Goal: Task Accomplishment & Management: Manage account settings

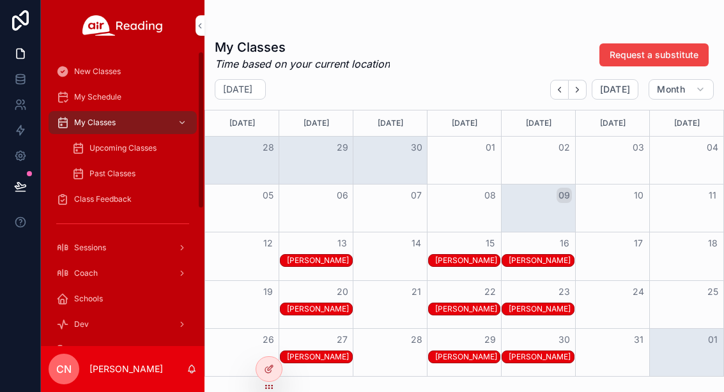
click at [84, 78] on div "New Classes" at bounding box center [122, 71] width 133 height 20
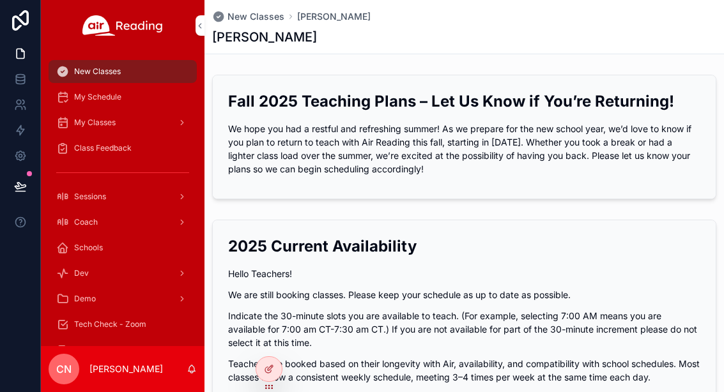
click at [88, 95] on span "My Schedule" at bounding box center [97, 97] width 47 height 10
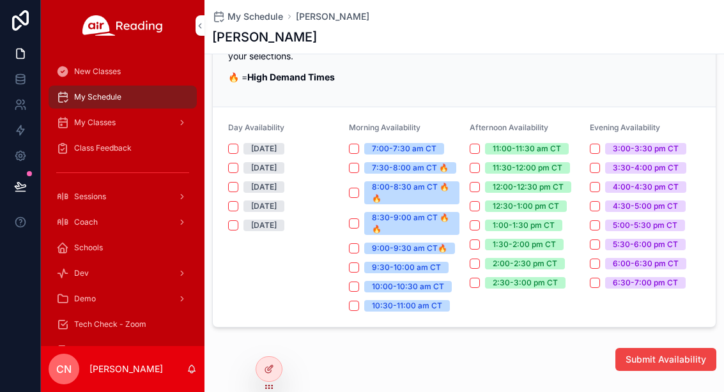
scroll to position [328, 0]
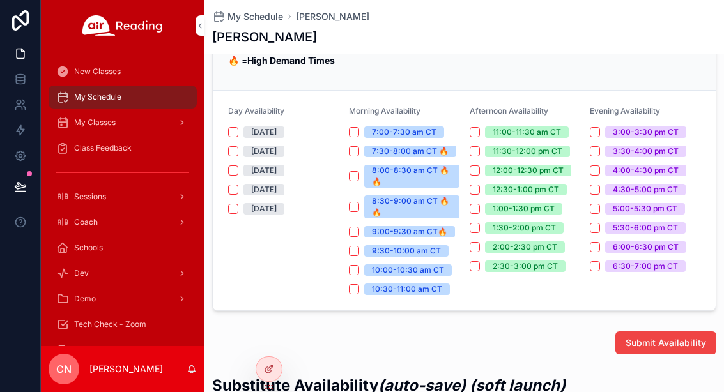
click at [238, 129] on button "Monday" at bounding box center [233, 132] width 10 height 10
click at [244, 170] on span "Wednesday" at bounding box center [263, 171] width 41 height 12
click at [238, 170] on button "Wednesday" at bounding box center [233, 171] width 10 height 10
click at [229, 173] on button "Wednesday" at bounding box center [233, 171] width 10 height 10
click at [236, 170] on button "Wednesday" at bounding box center [233, 171] width 10 height 10
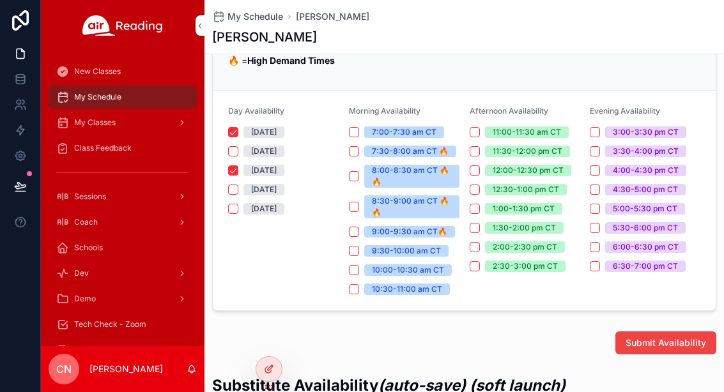
click at [233, 187] on button "Thursday" at bounding box center [233, 190] width 10 height 10
click at [475, 242] on button "2:00-2:30 pm CT" at bounding box center [475, 247] width 10 height 10
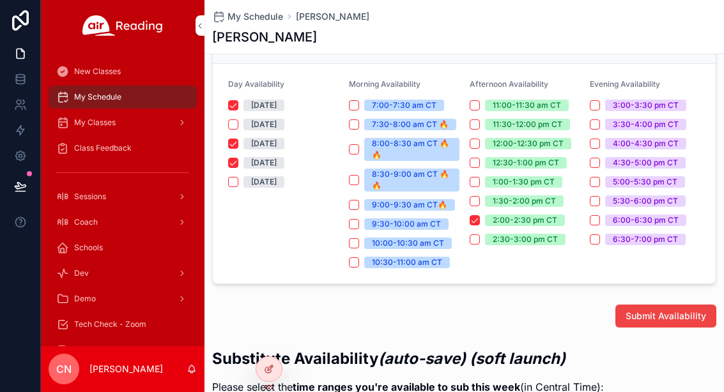
scroll to position [359, 0]
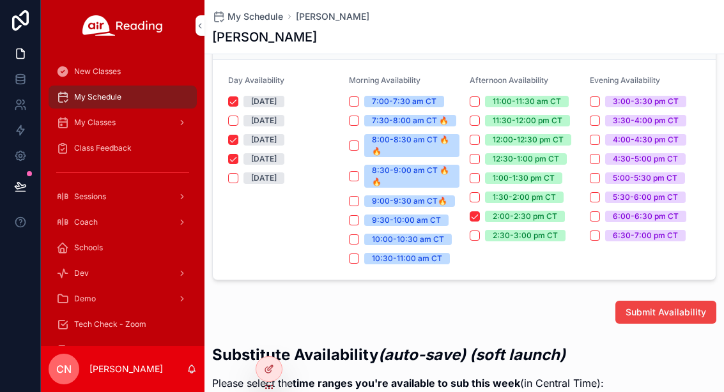
click at [479, 199] on button "1:30-2:00 pm CT" at bounding box center [475, 197] width 10 height 10
